Goal: Task Accomplishment & Management: Complete application form

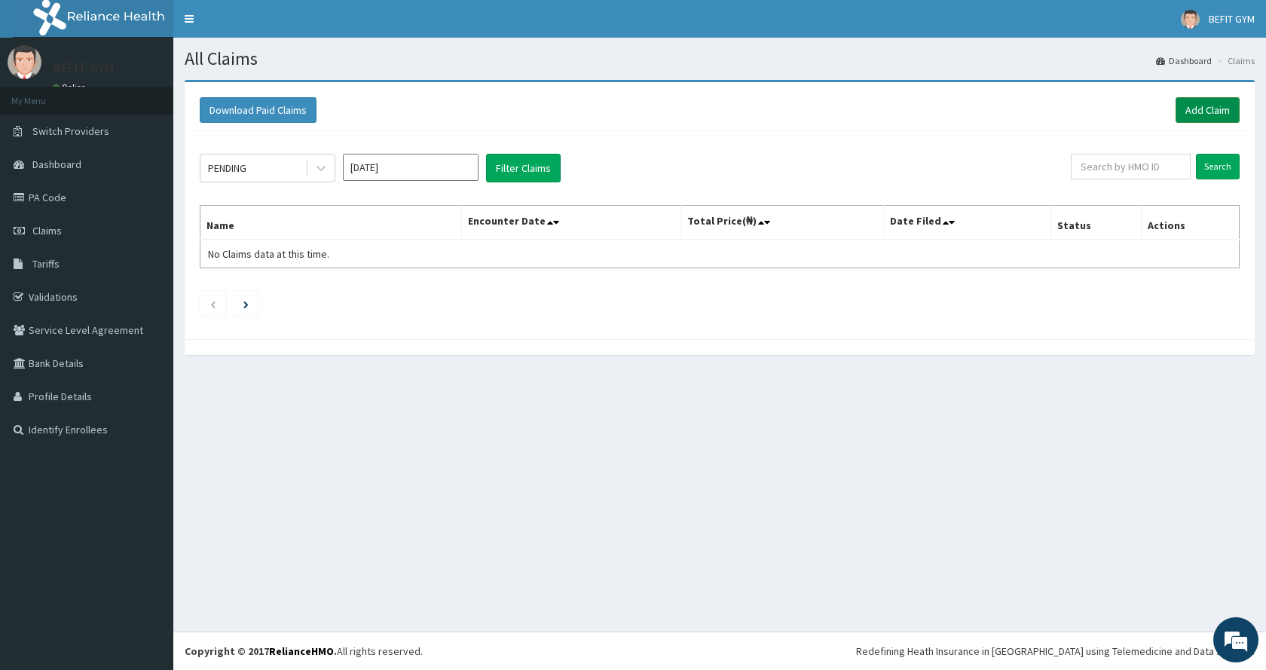
click at [1199, 105] on link "Add Claim" at bounding box center [1207, 110] width 64 height 26
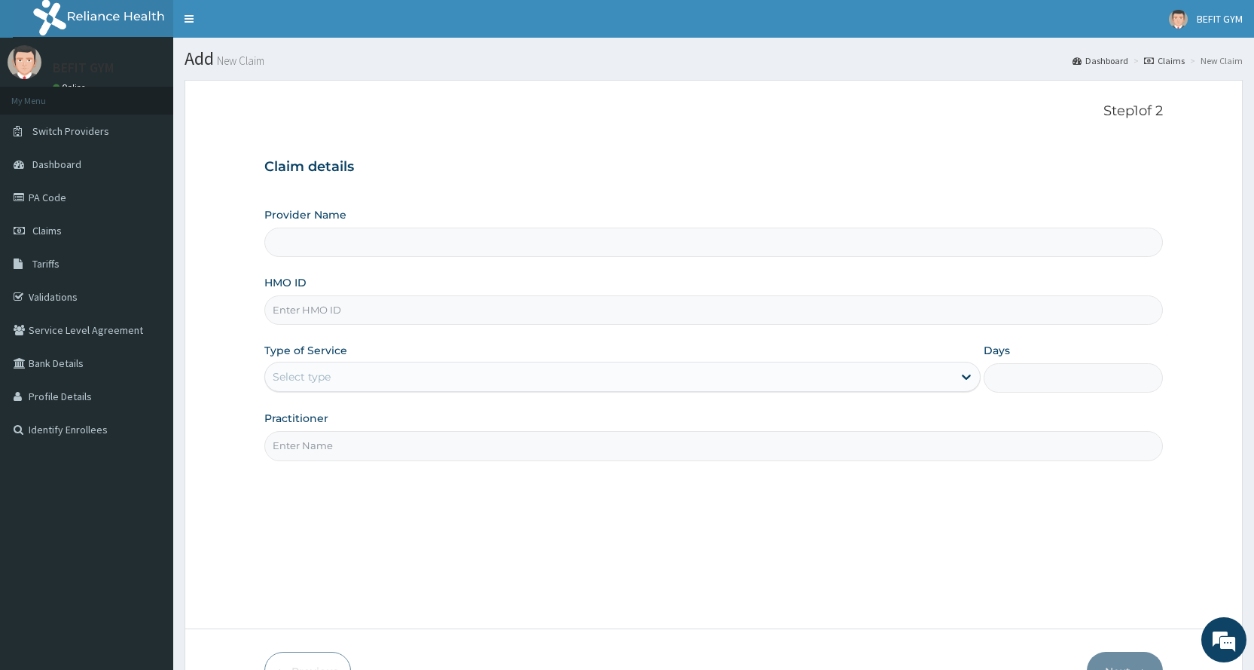
type input "BEFIT HEALTH AND FITNESS CENTRE"
type input "1"
click at [834, 304] on input "HMO ID" at bounding box center [713, 309] width 899 height 29
click at [769, 311] on input "HQT/1" at bounding box center [713, 309] width 899 height 29
type input "HQT/1004/A"
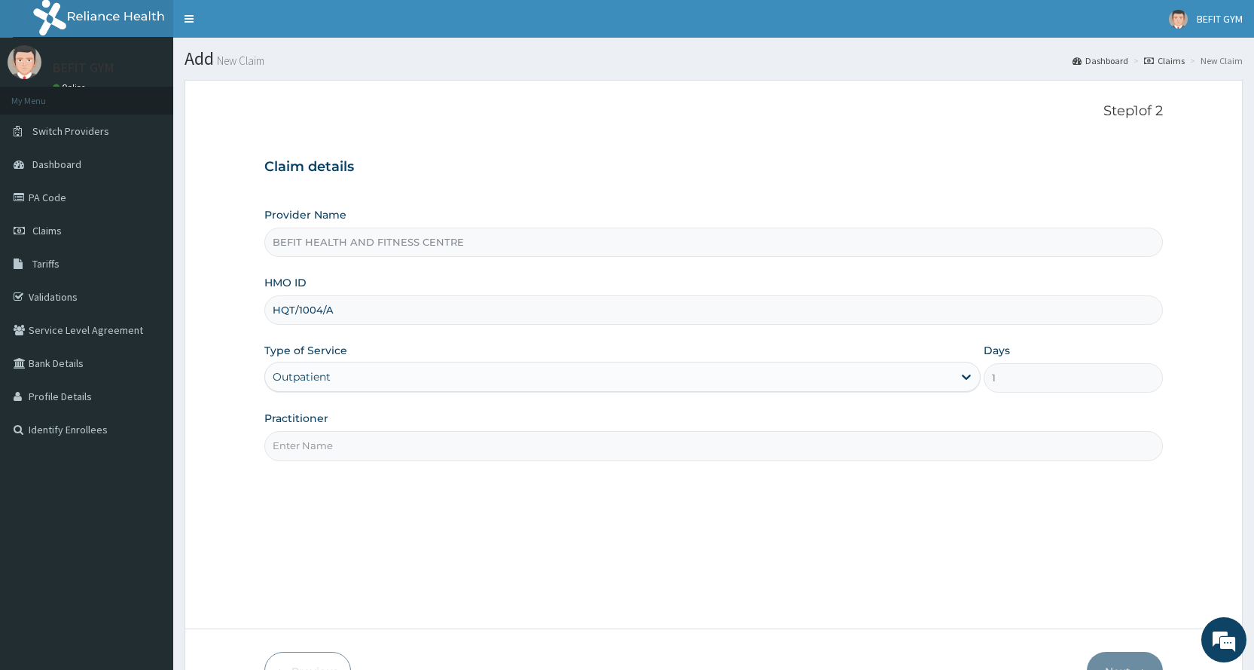
click at [518, 436] on input "Practitioner" at bounding box center [713, 445] width 899 height 29
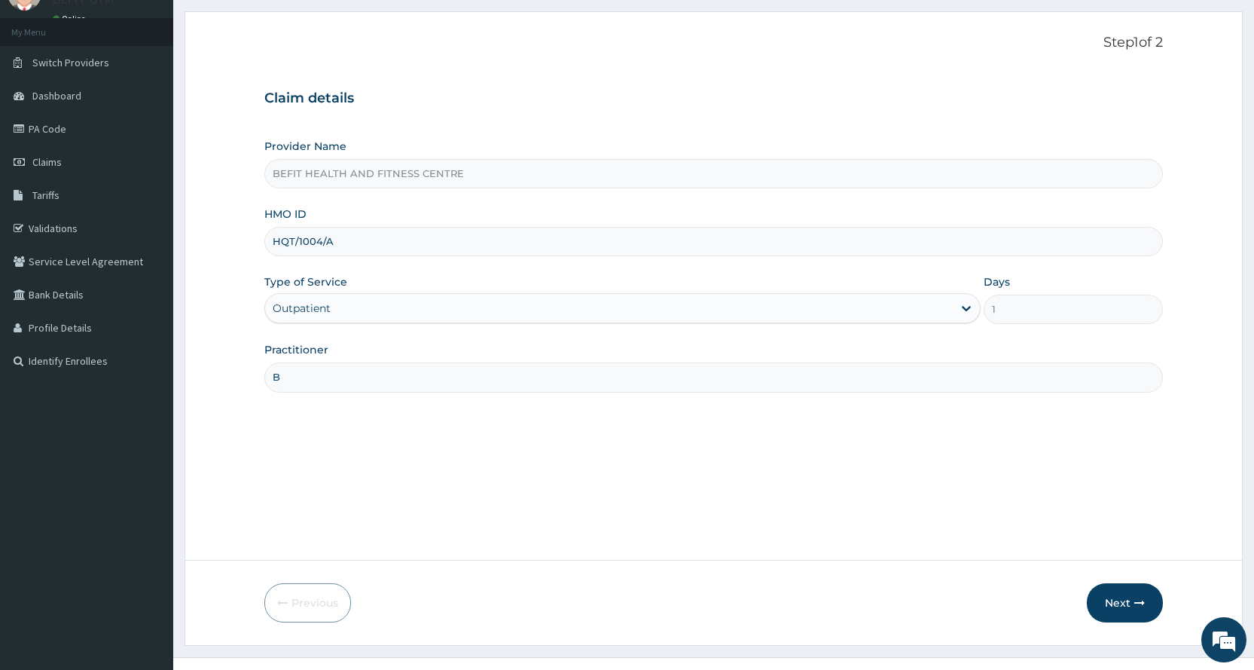
scroll to position [94, 0]
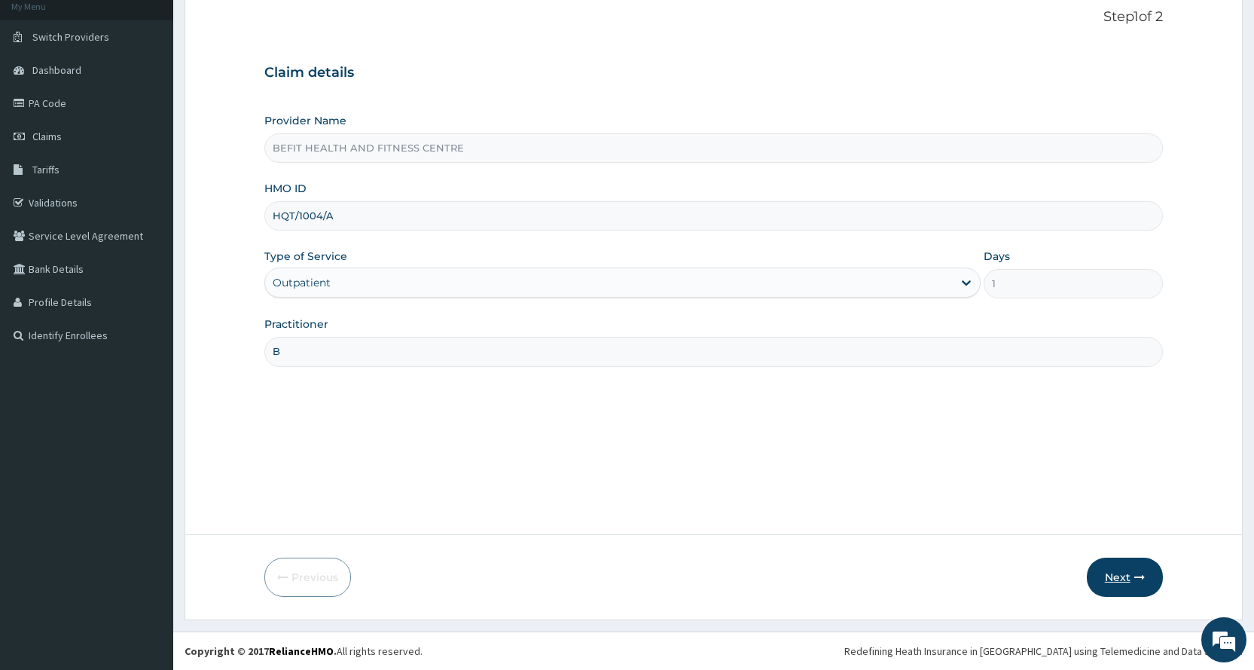
type input "B"
click at [1135, 573] on icon "button" at bounding box center [1140, 577] width 11 height 11
click at [301, 223] on input "HQT/1004/A" at bounding box center [713, 215] width 899 height 29
type input "HQT/10004/A"
click at [1110, 576] on button "Next" at bounding box center [1125, 577] width 76 height 39
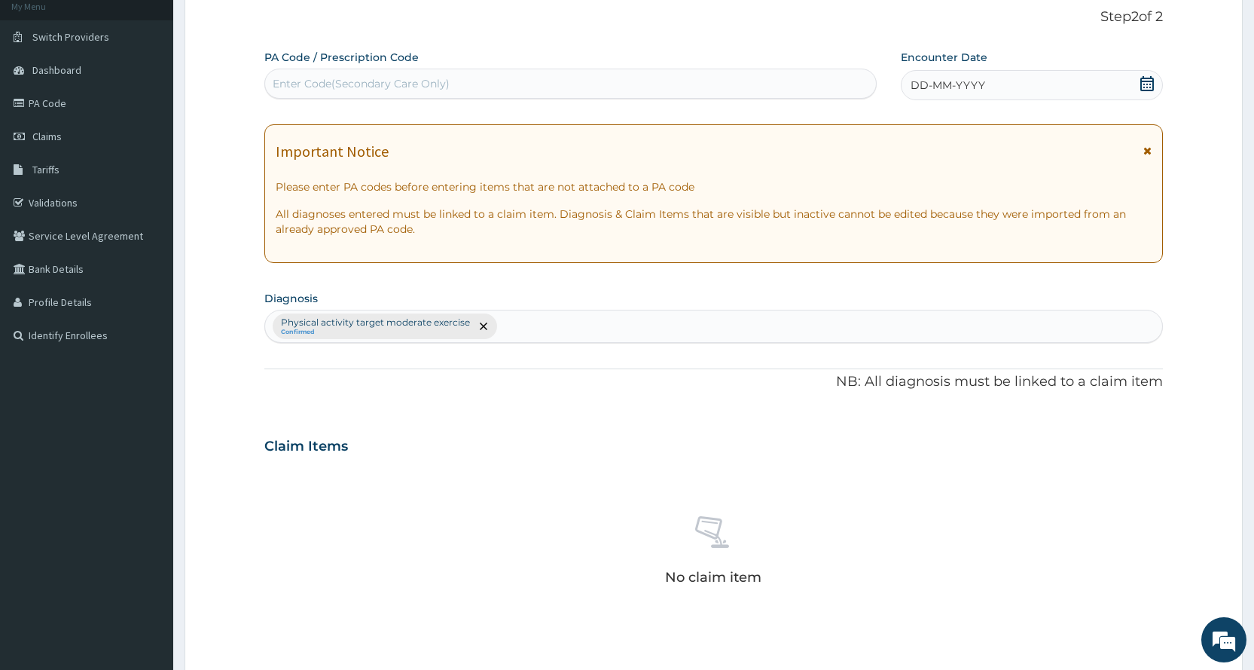
click at [402, 78] on div "Enter Code(Secondary Care Only)" at bounding box center [361, 83] width 177 height 15
type input "PA/2F3ED3"
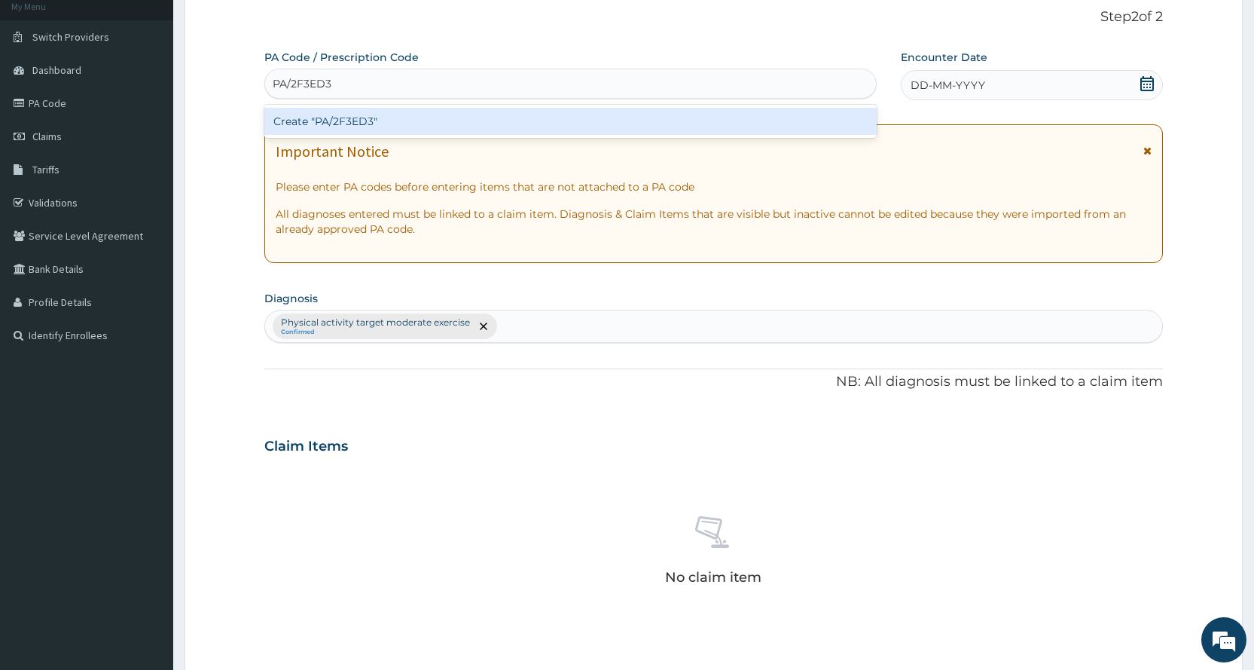
click at [371, 125] on div "Create "PA/2F3ED3"" at bounding box center [570, 121] width 612 height 27
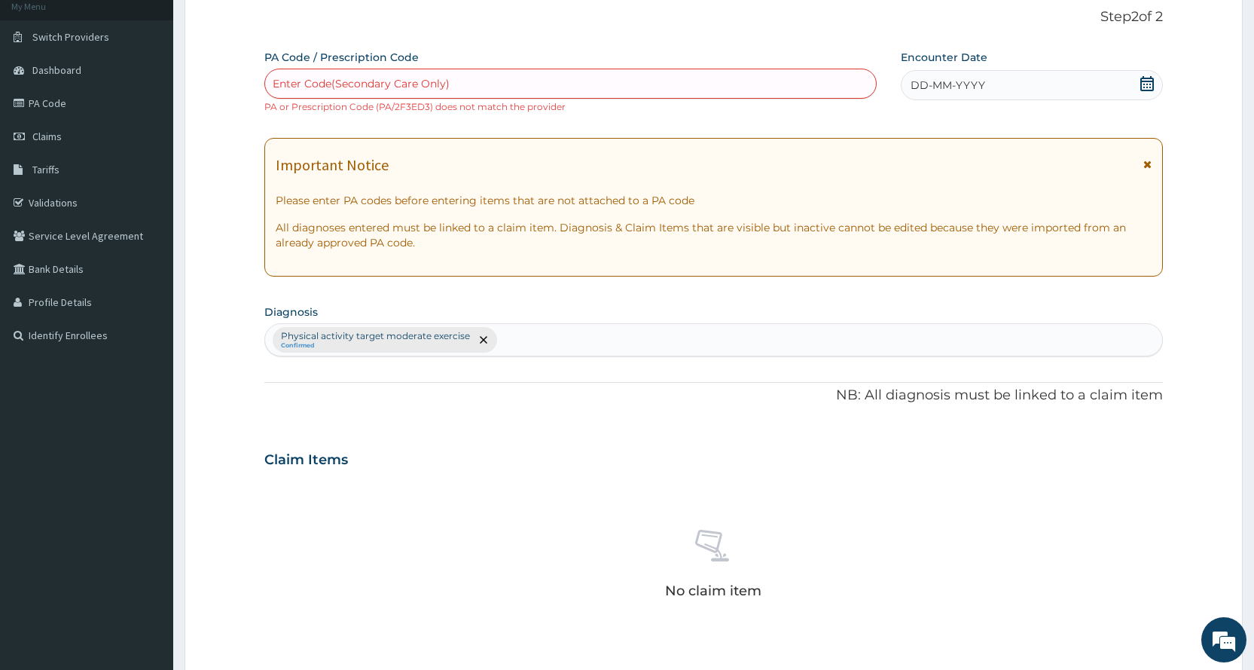
click at [999, 93] on div "DD-MM-YYYY" at bounding box center [1032, 85] width 262 height 30
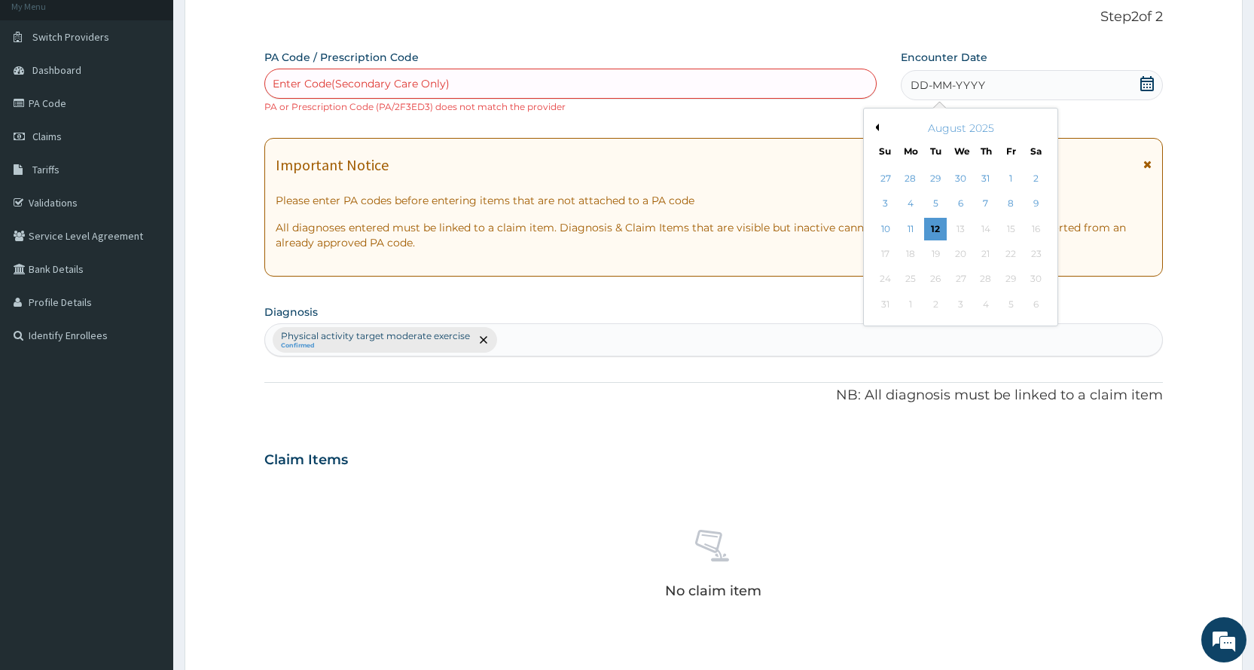
click at [841, 118] on div "PA Code / Prescription Code Enter Code(Secondary Care Only) PA or Prescription …" at bounding box center [713, 449] width 899 height 798
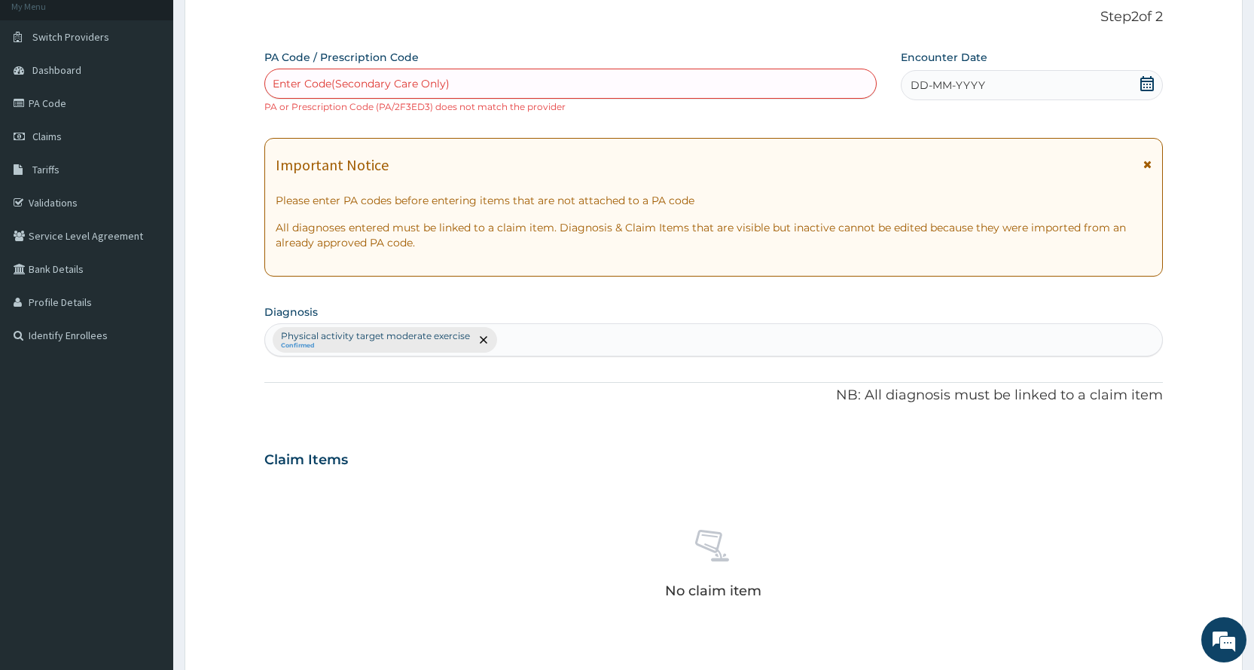
click at [497, 82] on div "Enter Code(Secondary Care Only)" at bounding box center [570, 84] width 610 height 24
type input "PA/2F3ED3"
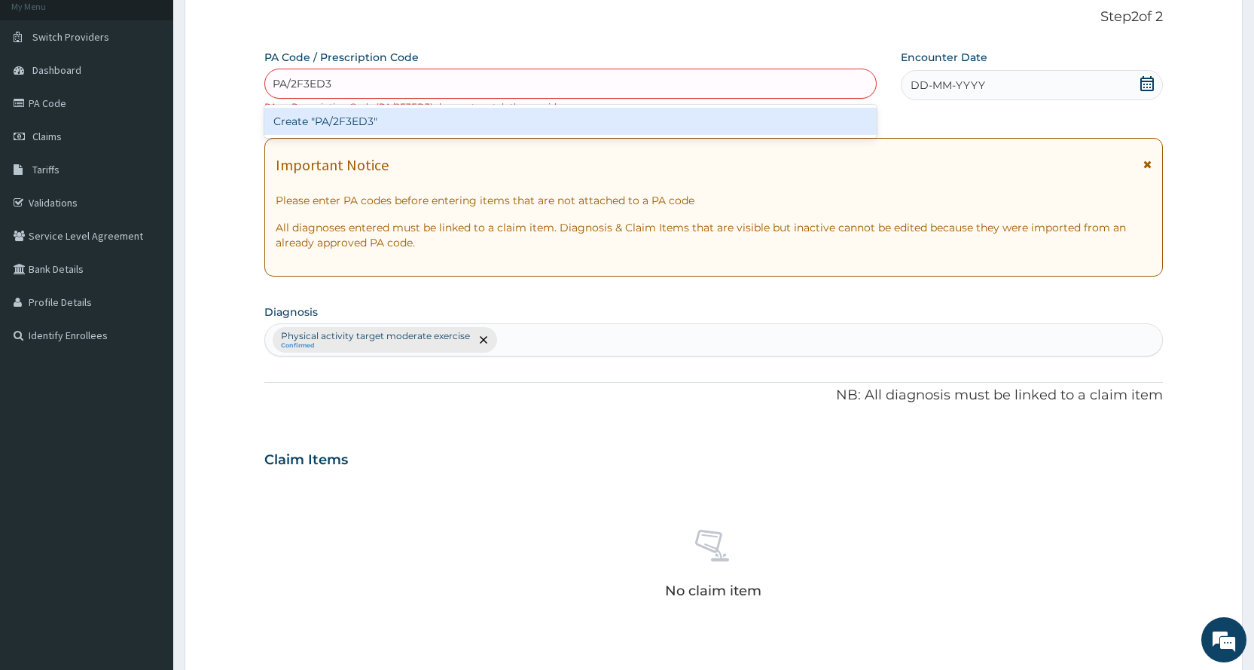
click at [523, 123] on div "Create "PA/2F3ED3"" at bounding box center [570, 121] width 612 height 27
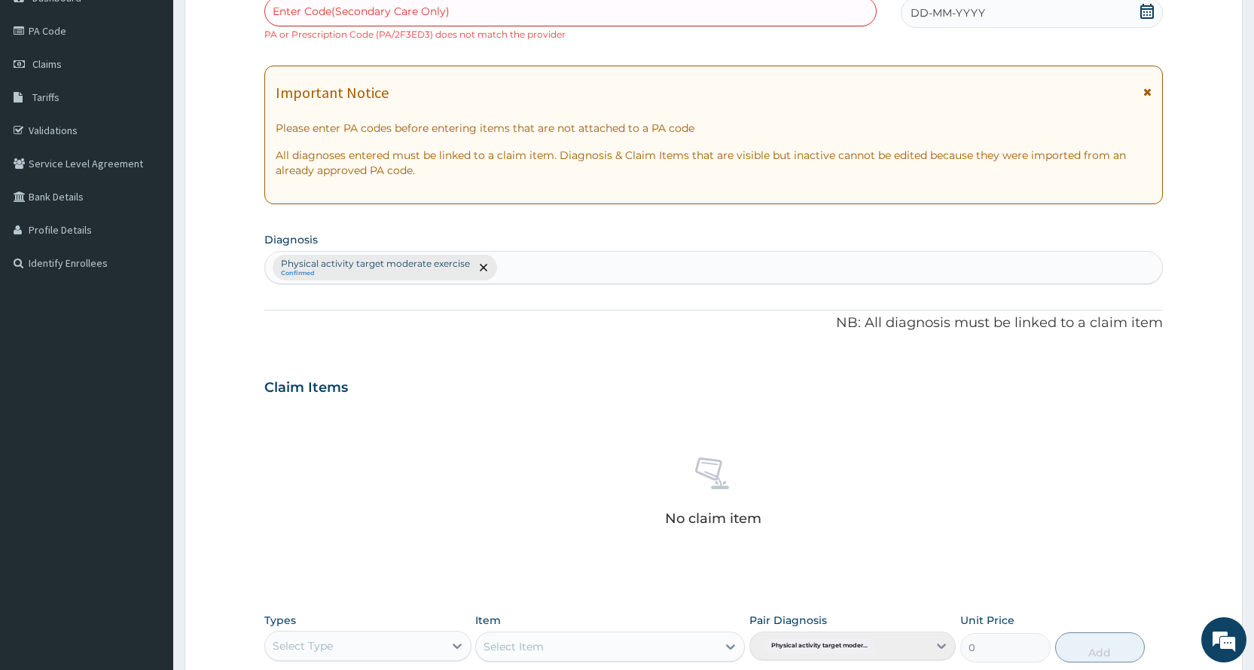
scroll to position [430, 0]
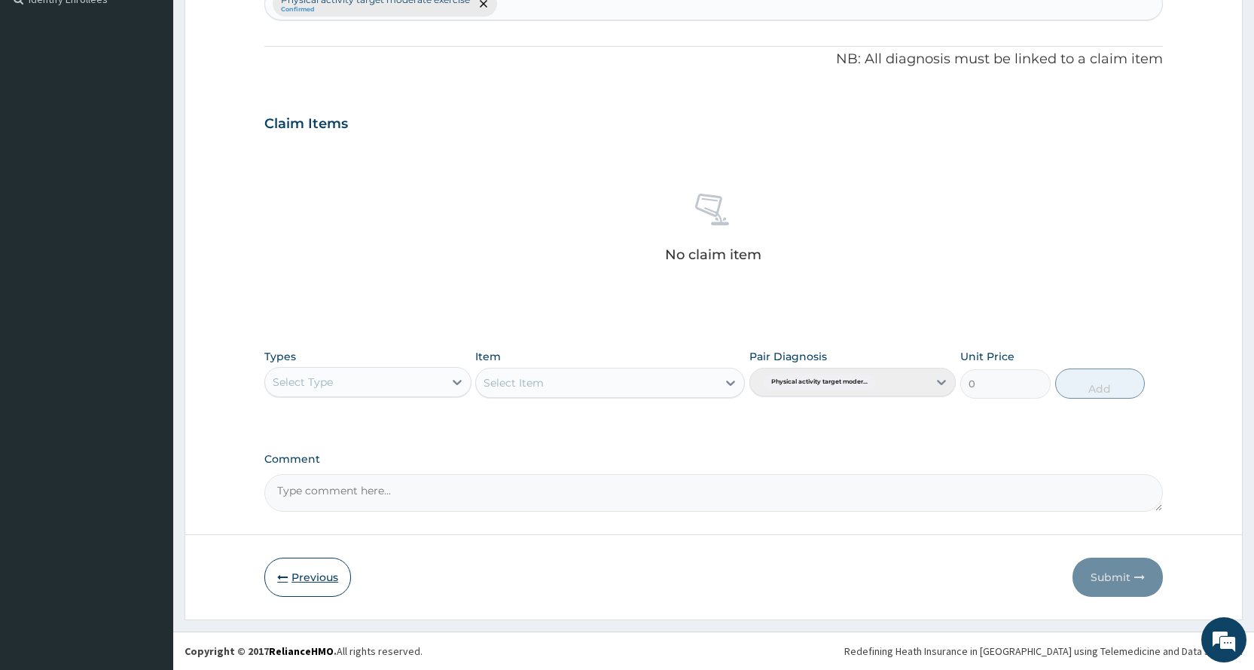
click at [306, 568] on button "Previous" at bounding box center [307, 577] width 87 height 39
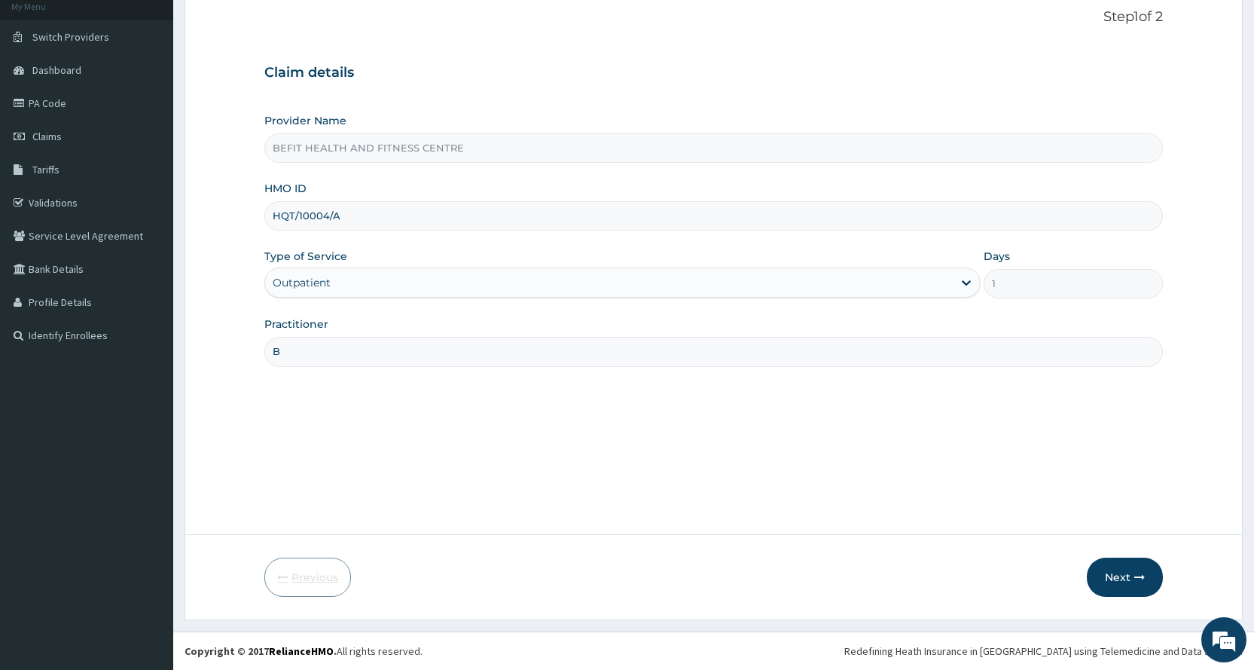
scroll to position [94, 0]
click at [1108, 576] on button "Next" at bounding box center [1125, 577] width 76 height 39
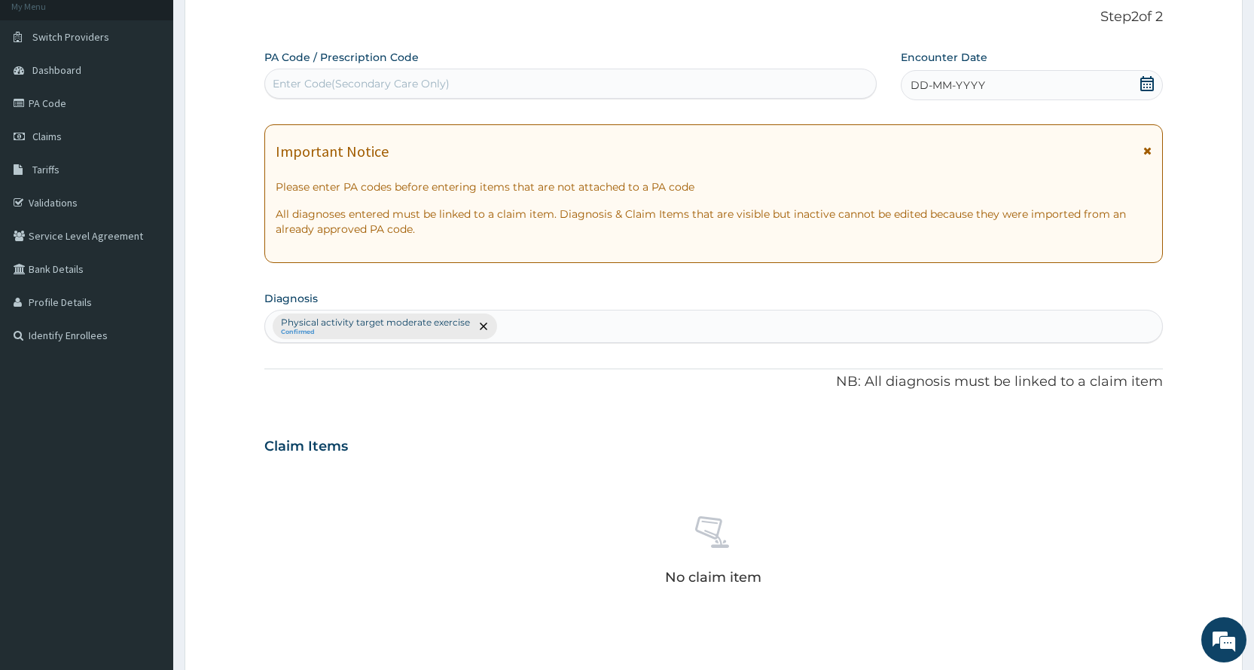
click at [339, 88] on div "Enter Code(Secondary Care Only)" at bounding box center [361, 83] width 177 height 15
type input "PA/2F3ED3"
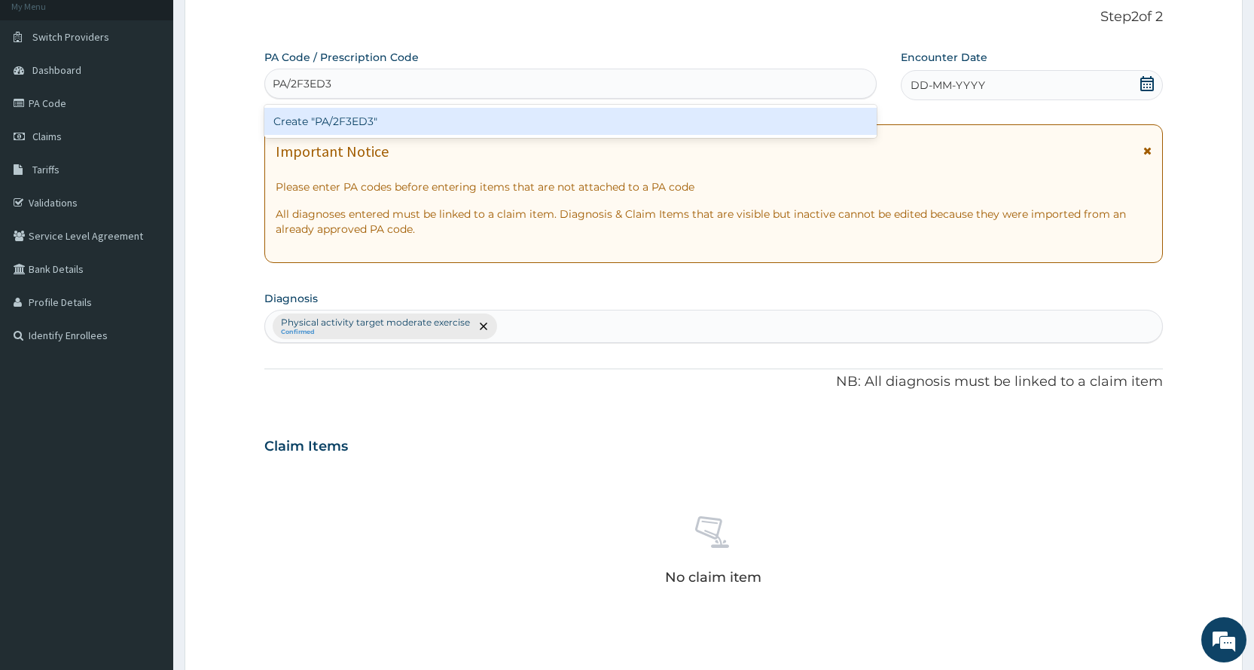
click at [415, 129] on div "Create "PA/2F3ED3"" at bounding box center [570, 121] width 612 height 27
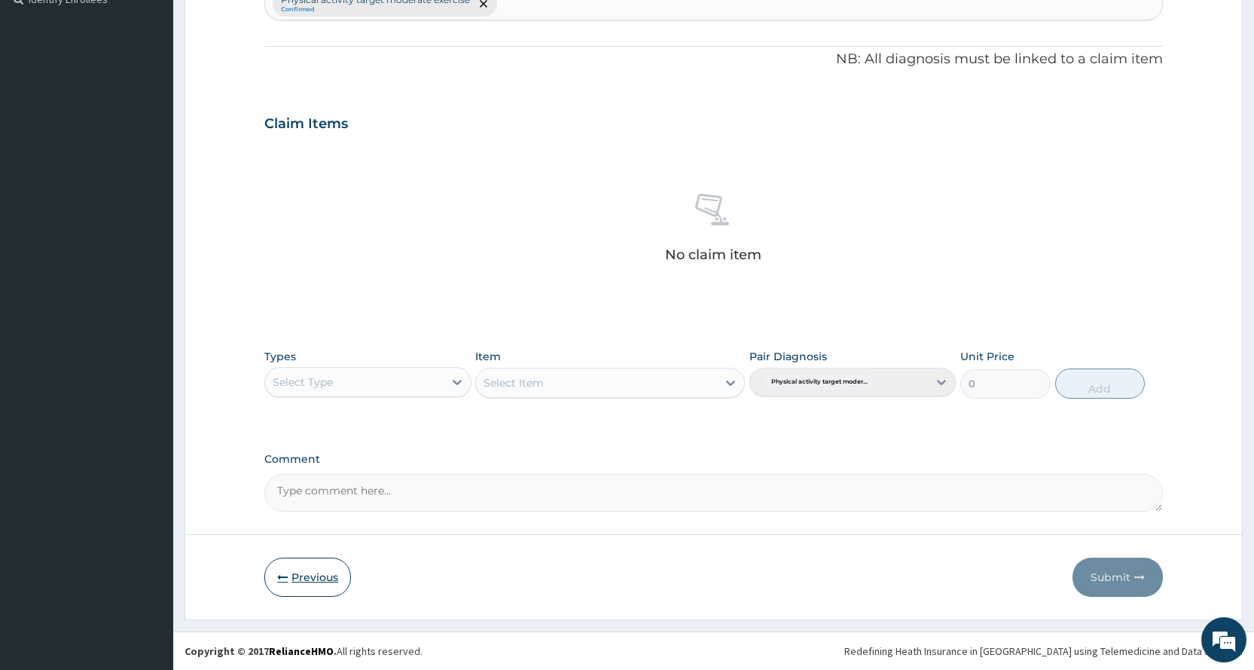
click at [280, 582] on icon "button" at bounding box center [282, 577] width 11 height 11
